Goal: Task Accomplishment & Management: Use online tool/utility

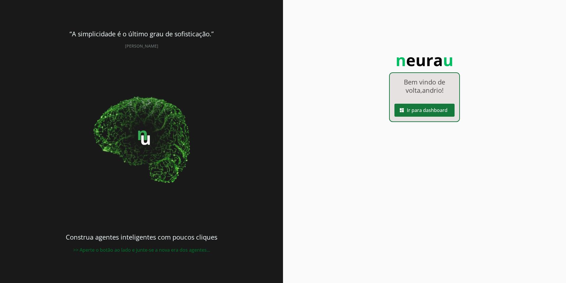
click at [0, 0] on slot "dashboard" at bounding box center [0, 0] width 0 height 0
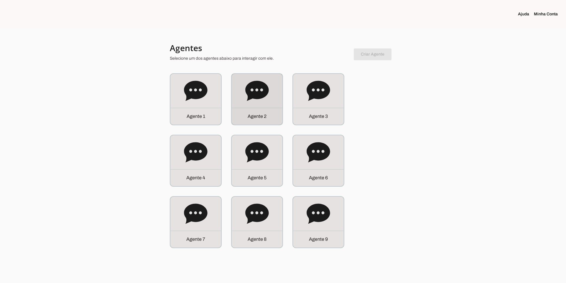
click at [252, 95] on icon at bounding box center [256, 91] width 23 height 20
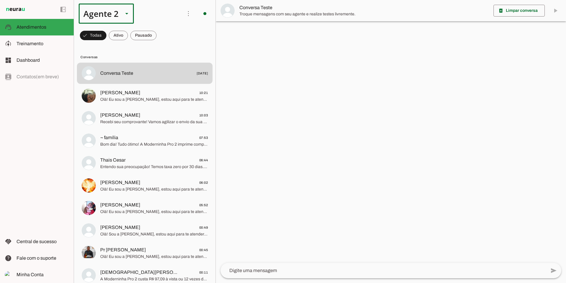
click at [116, 13] on div "Agente 2" at bounding box center [99, 14] width 40 height 20
click at [162, 118] on slot at bounding box center [184, 120] width 45 height 7
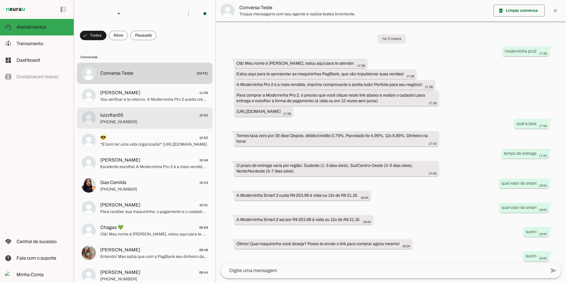
scroll to position [87, 0]
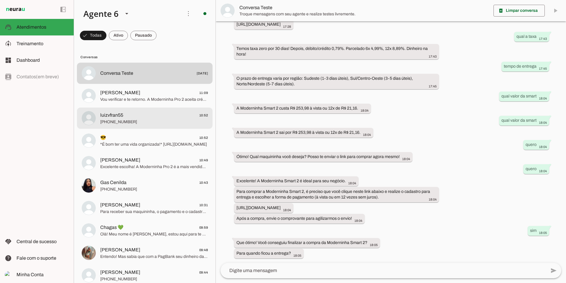
click at [170, 121] on span "[PHONE_NUMBER]" at bounding box center [154, 122] width 108 height 6
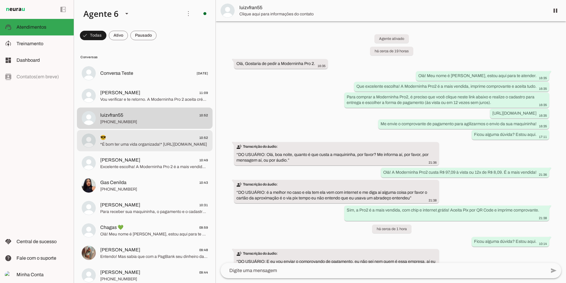
click at [161, 146] on span "*É bom ter uma vida organizada!* [URL][DOMAIN_NAME]" at bounding box center [154, 144] width 108 height 6
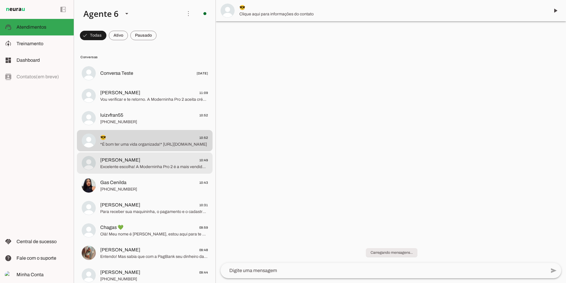
click at [109, 163] on span "[PERSON_NAME]" at bounding box center [120, 159] width 40 height 7
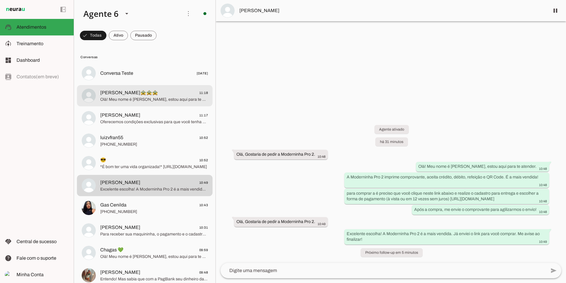
click at [155, 98] on span "Olá! Meu nome é [PERSON_NAME], estou aqui para te atender. Que ótima escolha! A…" at bounding box center [154, 99] width 108 height 6
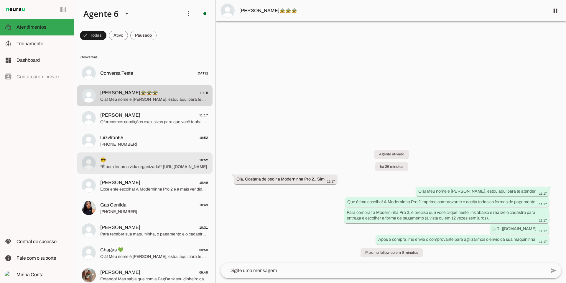
click at [129, 168] on span "*É bom ter uma vida organizada!* [URL][DOMAIN_NAME]" at bounding box center [154, 167] width 108 height 6
